Goal: Navigation & Orientation: Find specific page/section

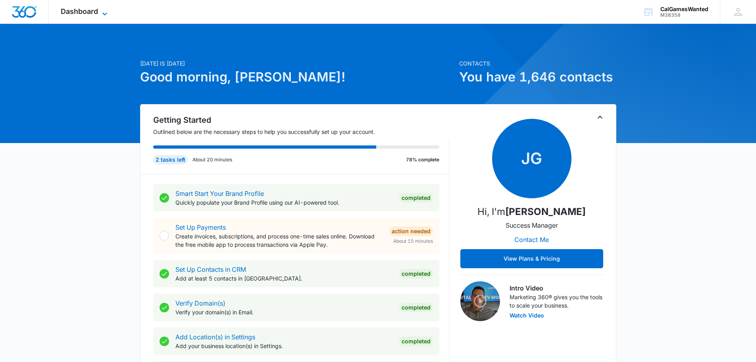
click at [105, 12] on icon at bounding box center [105, 14] width 10 height 10
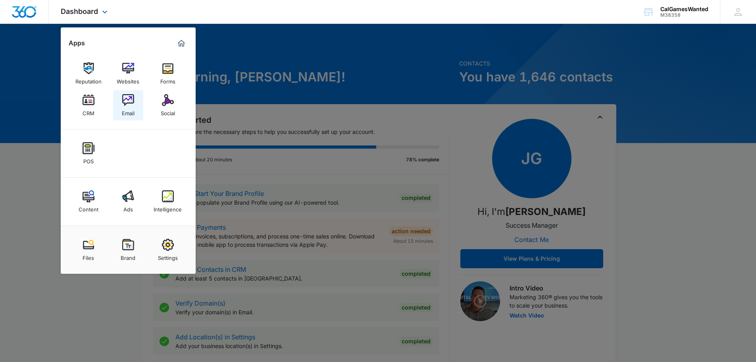
click at [129, 100] on img at bounding box center [128, 100] width 12 height 12
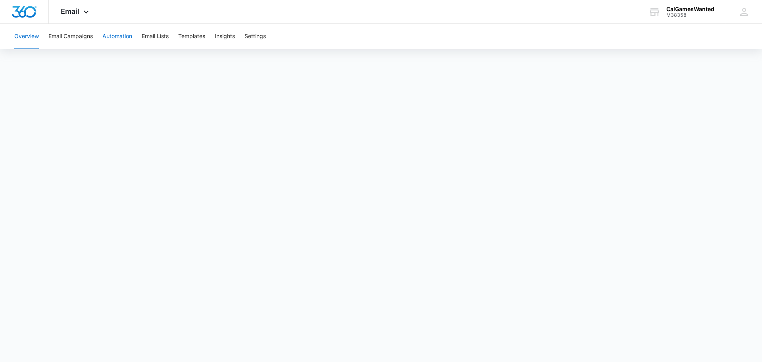
click at [114, 35] on button "Automation" at bounding box center [117, 36] width 30 height 25
click at [154, 38] on button "Email Lists" at bounding box center [155, 36] width 27 height 25
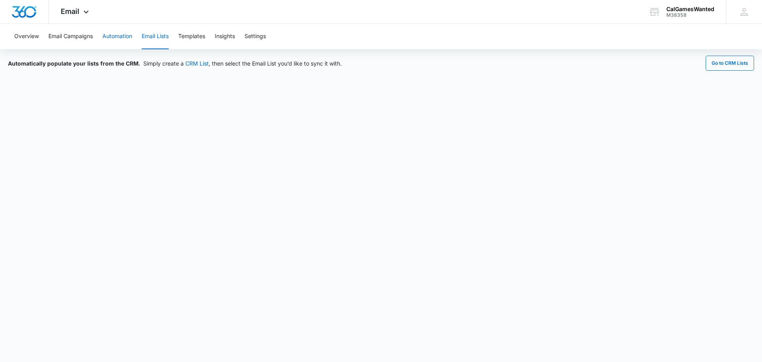
click at [114, 37] on button "Automation" at bounding box center [117, 36] width 30 height 25
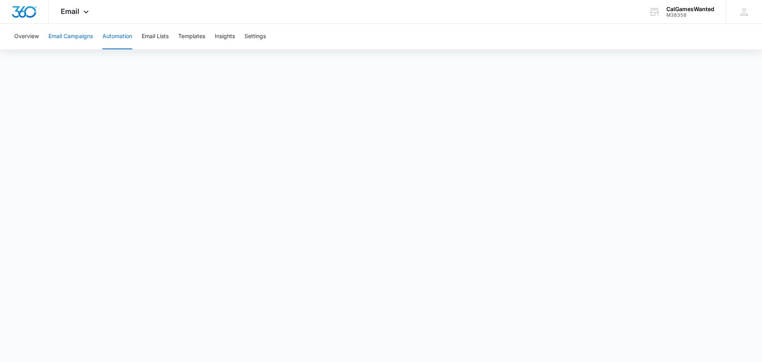
click at [73, 37] on button "Email Campaigns" at bounding box center [70, 36] width 44 height 25
click at [123, 35] on button "Automation" at bounding box center [117, 36] width 30 height 25
click at [158, 35] on button "Email Lists" at bounding box center [155, 36] width 27 height 25
